Goal: Task Accomplishment & Management: Manage account settings

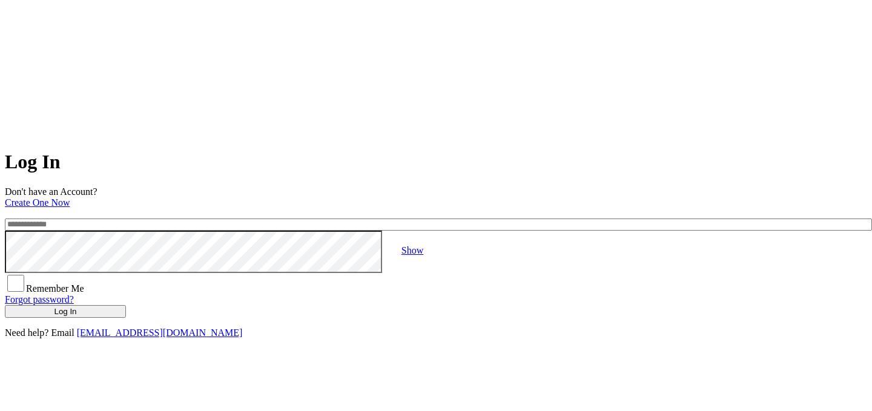
click at [285, 219] on input "email" at bounding box center [438, 225] width 867 height 12
type input "**********"
click at [423, 246] on link "Show" at bounding box center [412, 250] width 22 height 10
click at [126, 318] on button "Log In" at bounding box center [65, 311] width 121 height 13
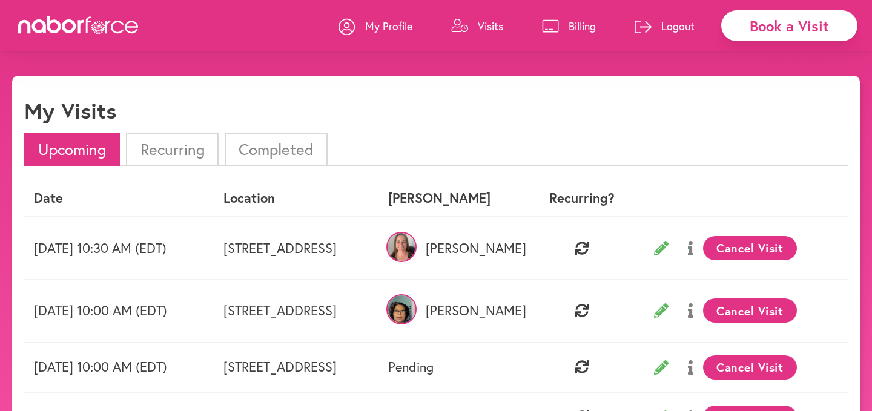
click at [770, 242] on button "Cancel Visit" at bounding box center [750, 248] width 94 height 24
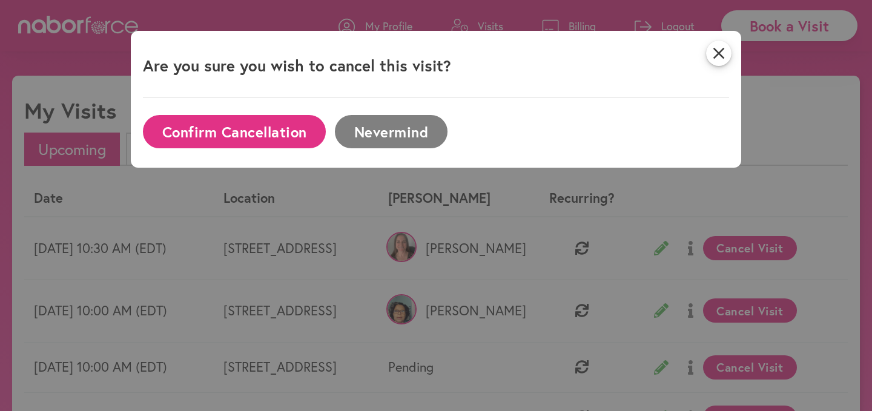
click at [295, 124] on button "Confirm Cancellation" at bounding box center [234, 131] width 183 height 33
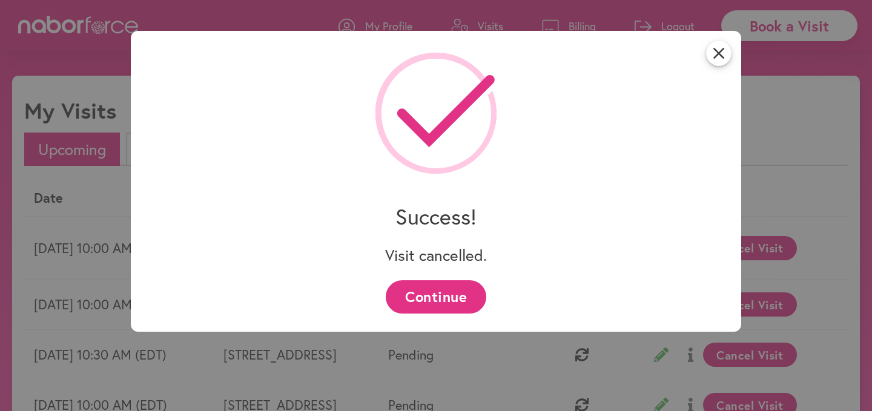
click at [421, 300] on button "Continue" at bounding box center [436, 296] width 100 height 33
